Goal: Check status: Check status

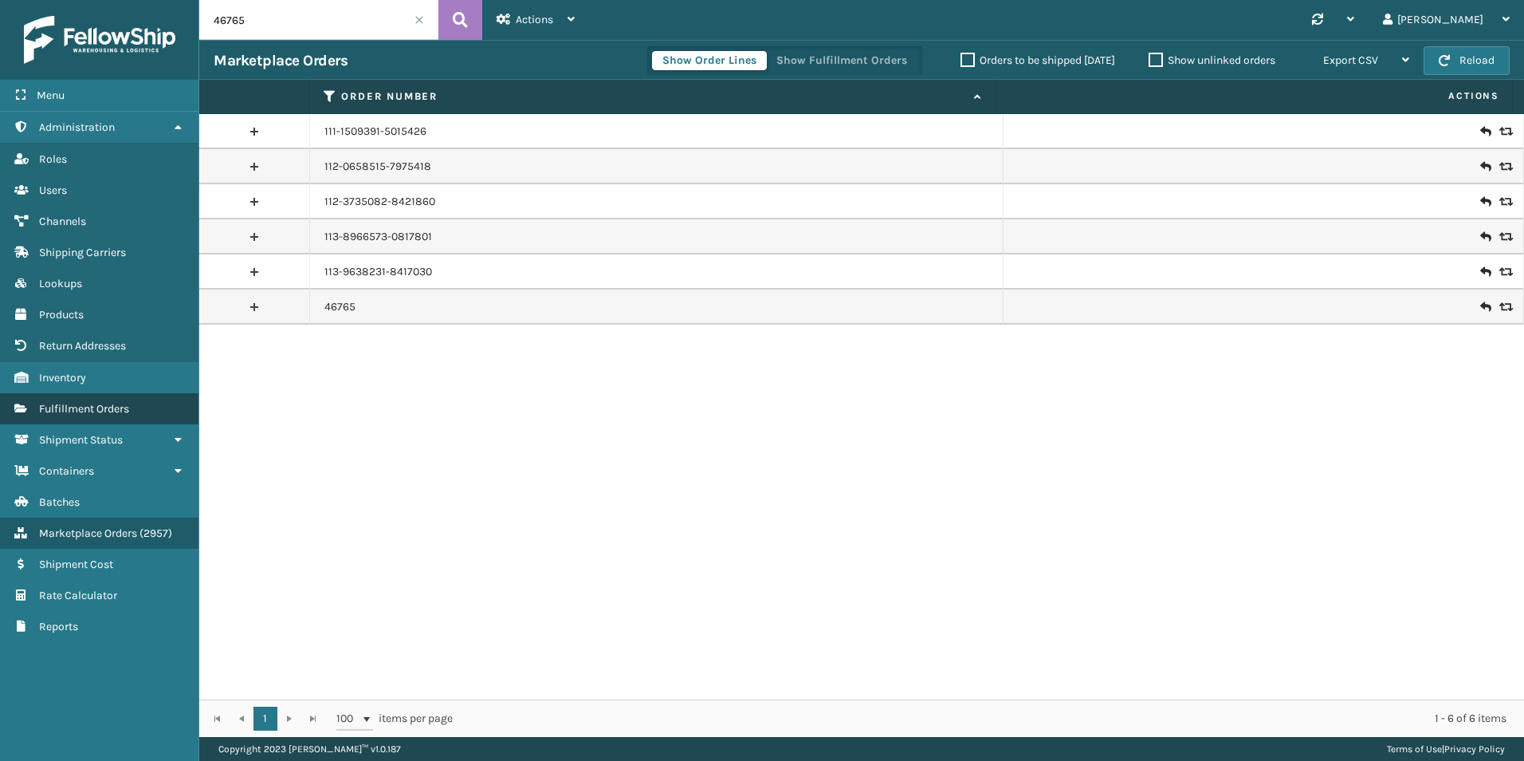
drag, startPoint x: 134, startPoint y: 405, endPoint x: 208, endPoint y: 52, distance: 360.9
click at [133, 403] on link "Fulfillment Orders" at bounding box center [99, 408] width 199 height 31
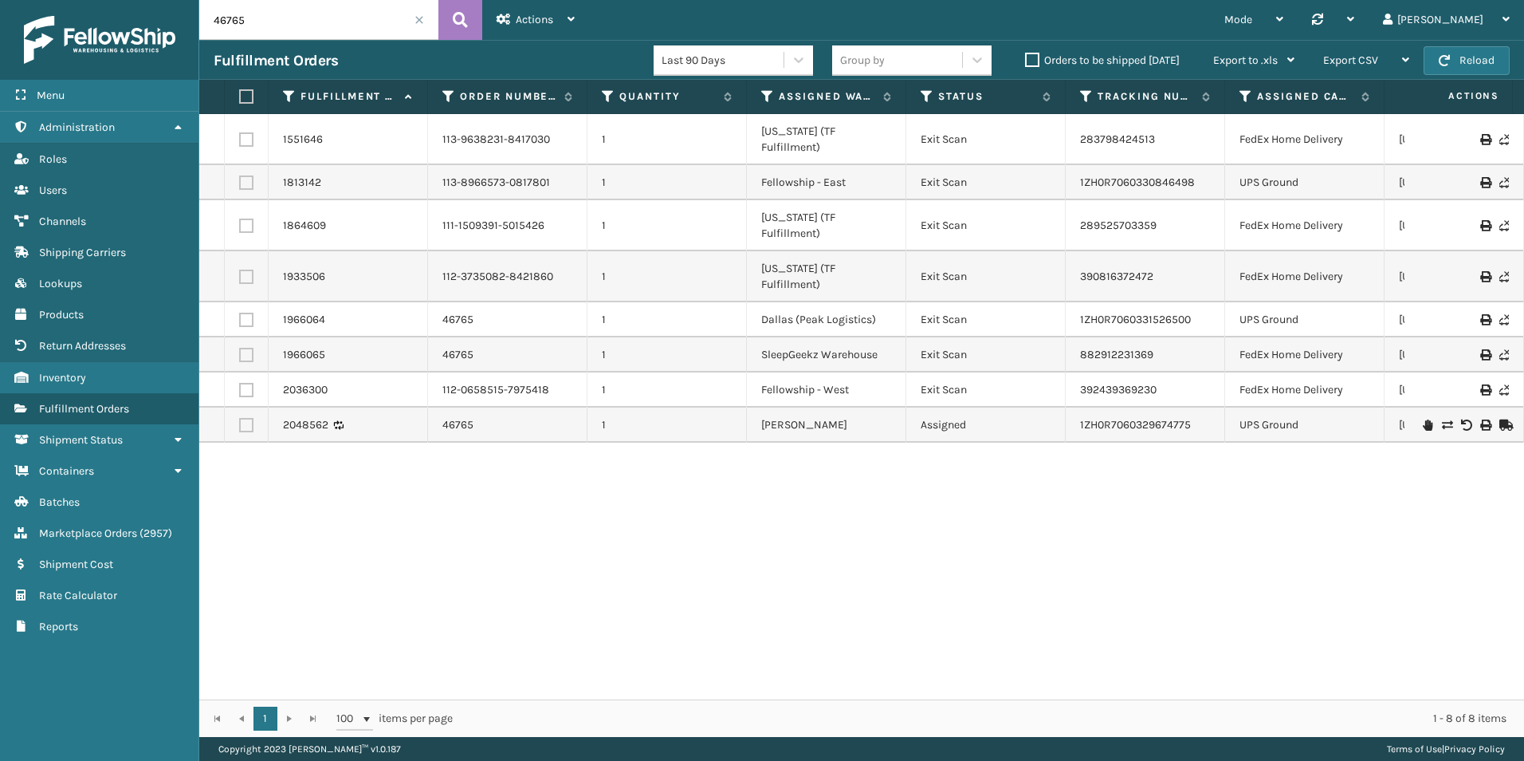
click at [245, 21] on input "46765" at bounding box center [318, 20] width 239 height 40
click at [244, 22] on input "46765" at bounding box center [318, 20] width 239 height 40
paste input "7211"
click at [440, 15] on button at bounding box center [461, 20] width 44 height 40
type input "47211"
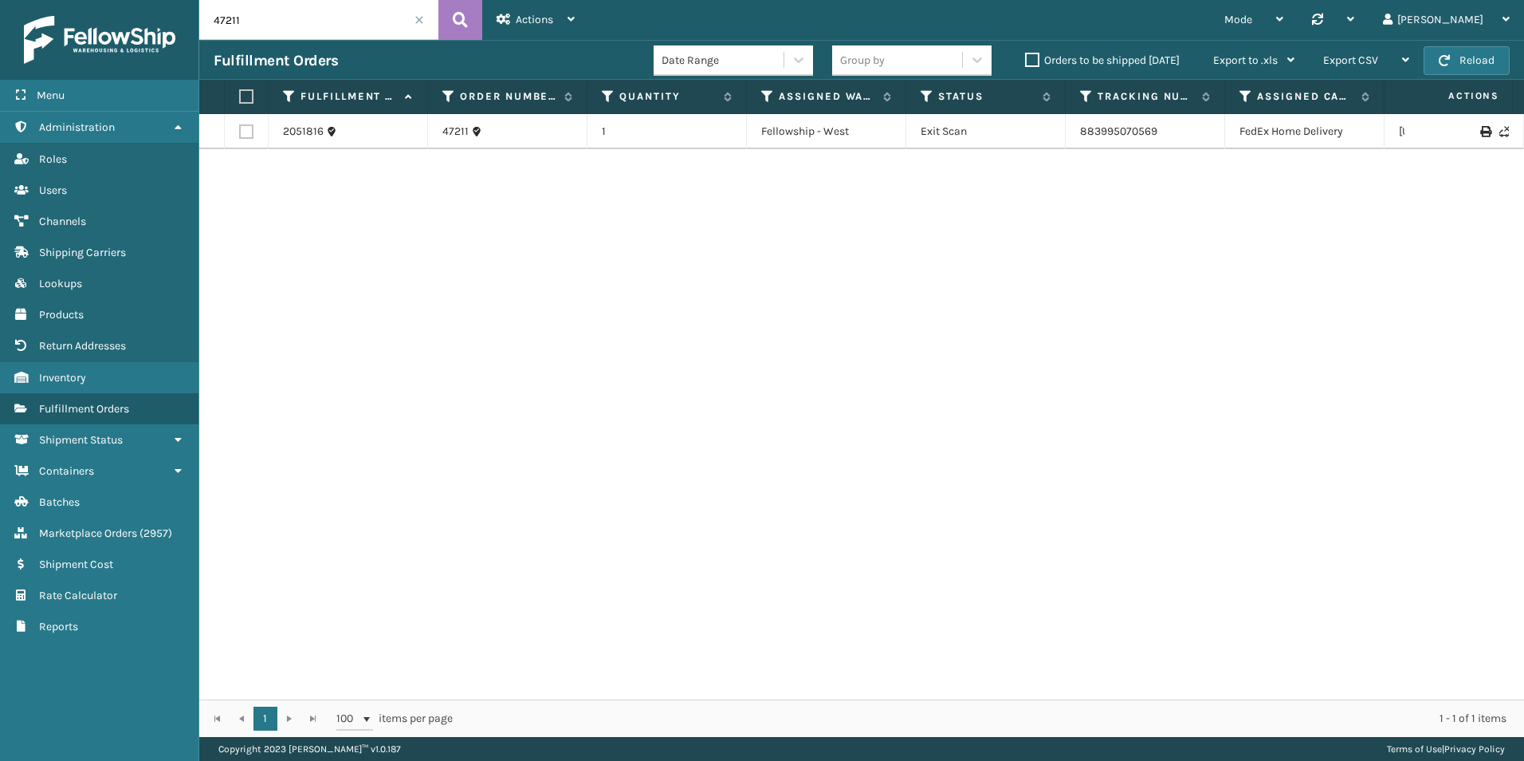
click at [1093, 446] on div "2051816 47211 1 Fellowship - West Exit Scan 883995070569 FedEx Home Delivery [U…" at bounding box center [861, 406] width 1325 height 585
drag, startPoint x: 175, startPoint y: 27, endPoint x: 70, endPoint y: 37, distance: 105.0
click at [76, 0] on div "Menu Administration Roles Users Channels Shipping Carriers Lookups Products Ret…" at bounding box center [762, 0] width 1524 height 0
paste input "119024314680257"
type input "119024314680257"
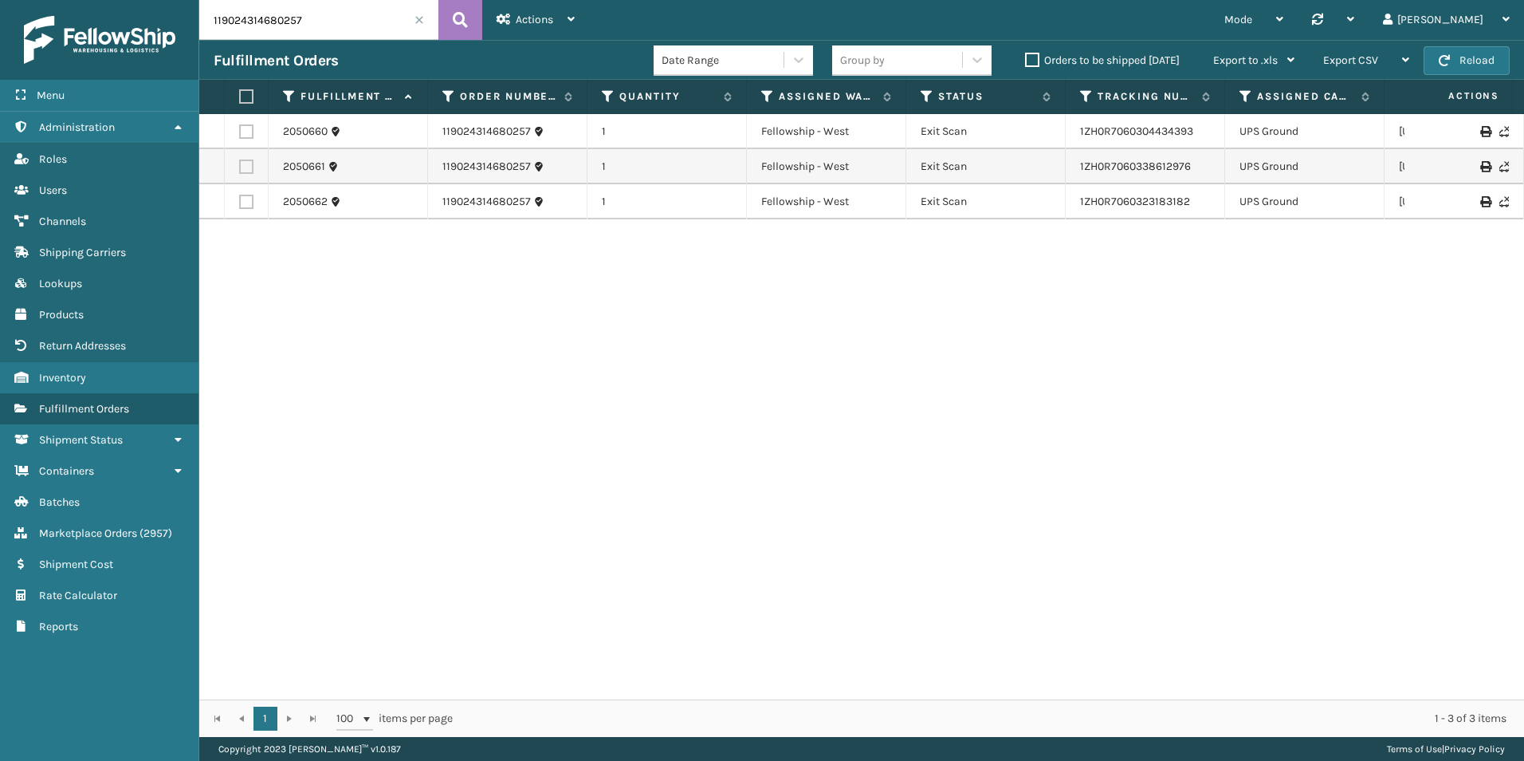
click at [1429, 548] on div "2050660 119024314680257 1 Fellowship - [GEOGRAPHIC_DATA][US_STATE] 2050661 1190…" at bounding box center [861, 406] width 1325 height 585
click at [1174, 485] on div "2050660 119024314680257 1 Fellowship - [GEOGRAPHIC_DATA][US_STATE] 2050661 1190…" at bounding box center [861, 406] width 1325 height 585
drag, startPoint x: 1042, startPoint y: 416, endPoint x: 1045, endPoint y: 435, distance: 18.6
click at [1045, 419] on div "2050660 119024314680257 1 Fellowship - [GEOGRAPHIC_DATA][US_STATE] 2050661 1190…" at bounding box center [861, 406] width 1325 height 585
drag, startPoint x: 1170, startPoint y: 454, endPoint x: 1162, endPoint y: 454, distance: 8.0
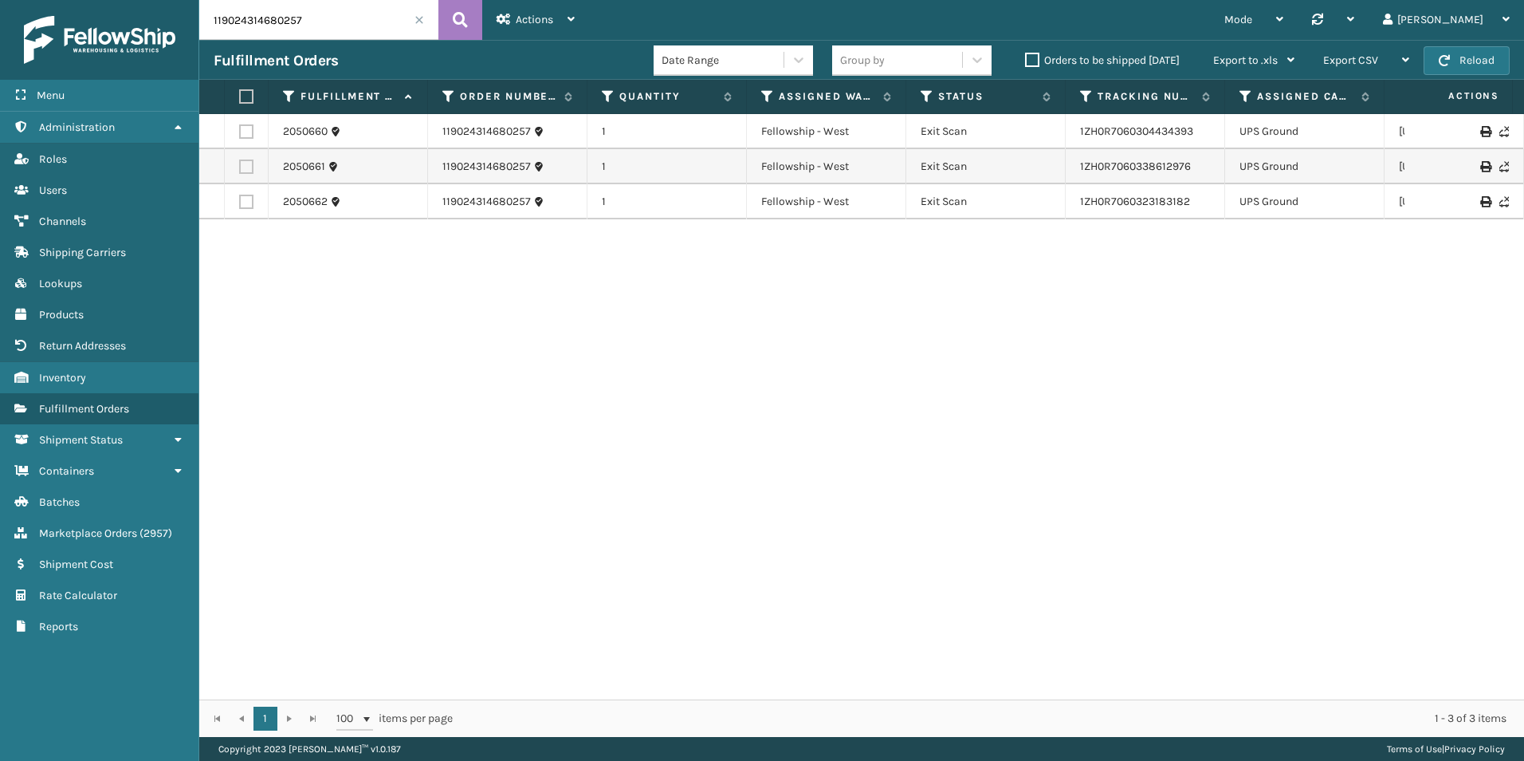
click at [1170, 454] on div "2050660 119024314680257 1 Fellowship - [GEOGRAPHIC_DATA][US_STATE] 2050661 1190…" at bounding box center [861, 406] width 1325 height 585
drag, startPoint x: 1113, startPoint y: 381, endPoint x: 1120, endPoint y: 395, distance: 15.3
click at [1119, 391] on div "2050660 119024314680257 1 Fellowship - [GEOGRAPHIC_DATA][US_STATE] 2050661 1190…" at bounding box center [861, 406] width 1325 height 585
click at [1056, 348] on div "2050660 119024314680257 1 Fellowship - [GEOGRAPHIC_DATA][US_STATE] 2050661 1190…" at bounding box center [861, 406] width 1325 height 585
drag, startPoint x: 1202, startPoint y: 553, endPoint x: 1199, endPoint y: 572, distance: 19.3
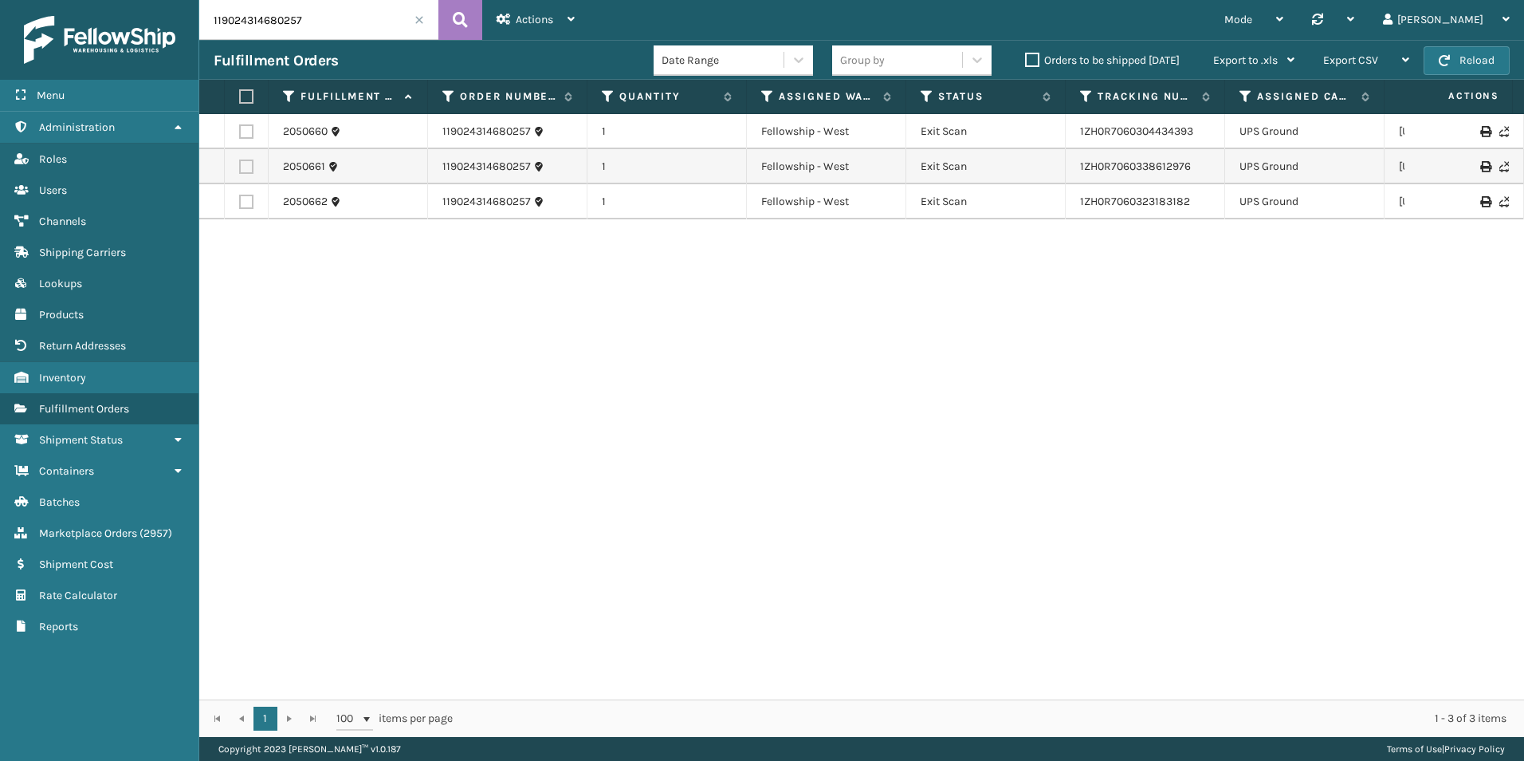
click at [1199, 572] on div "2050660 119024314680257 1 Fellowship - [GEOGRAPHIC_DATA][US_STATE] 2050661 1190…" at bounding box center [861, 406] width 1325 height 585
click at [1339, 451] on div "2050660 119024314680257 1 Fellowship - [GEOGRAPHIC_DATA][US_STATE] 2050661 1190…" at bounding box center [861, 406] width 1325 height 585
click at [1262, 330] on div "2050660 119024314680257 1 Fellowship - [GEOGRAPHIC_DATA][US_STATE] 2050661 1190…" at bounding box center [861, 406] width 1325 height 585
click at [1253, 592] on div "2050660 119024314680257 1 Fellowship - [GEOGRAPHIC_DATA][US_STATE] 2050661 1190…" at bounding box center [861, 406] width 1325 height 585
